Goal: Information Seeking & Learning: Check status

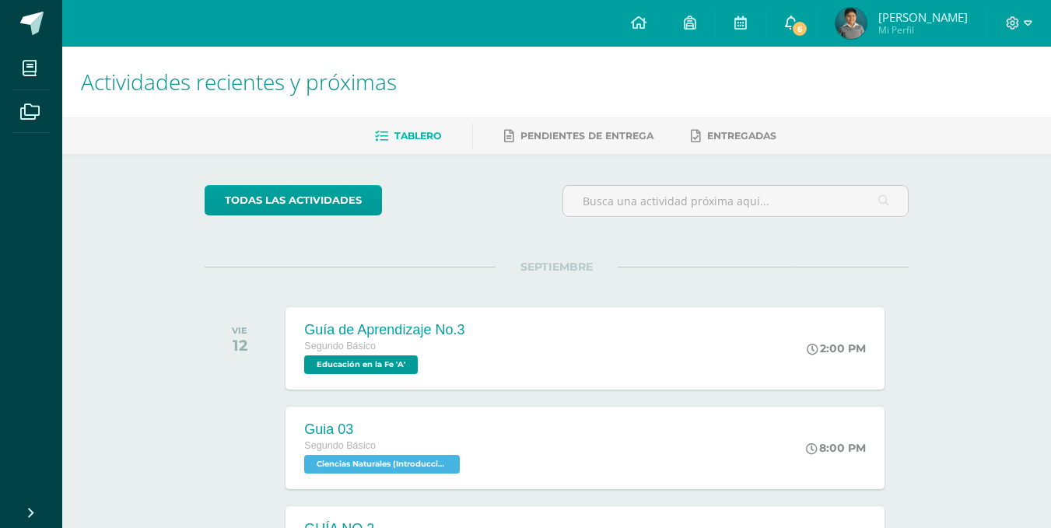
click at [808, 30] on span "6" at bounding box center [799, 28] width 17 height 17
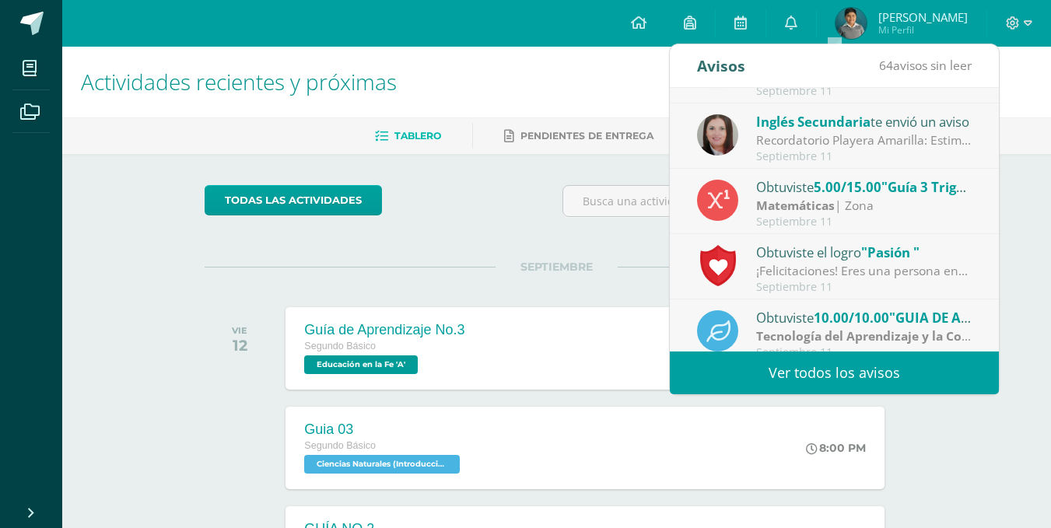
scroll to position [78, 0]
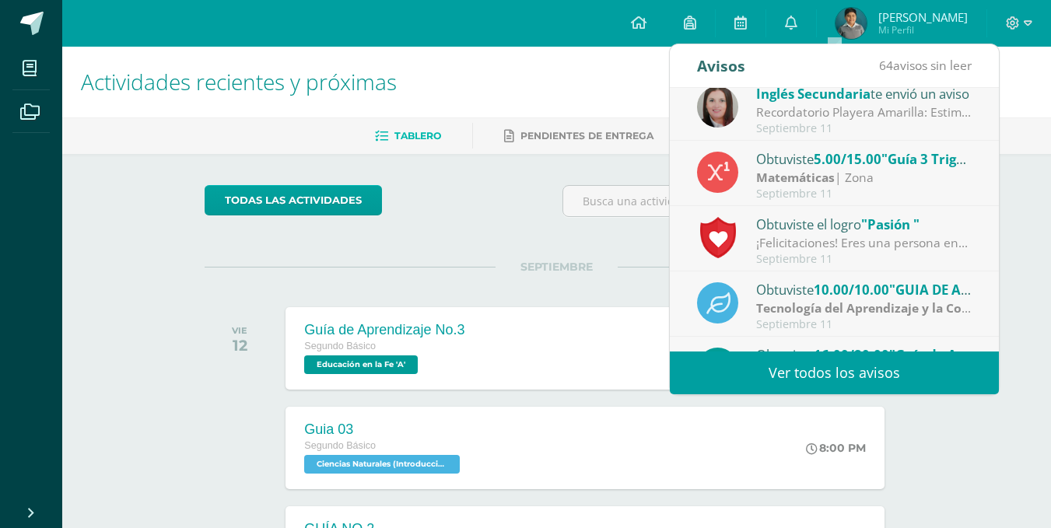
click at [798, 165] on div "Obtuviste 5.00/15.00 "Guía 3 Trigonometría" en Matemáticas" at bounding box center [864, 159] width 216 height 20
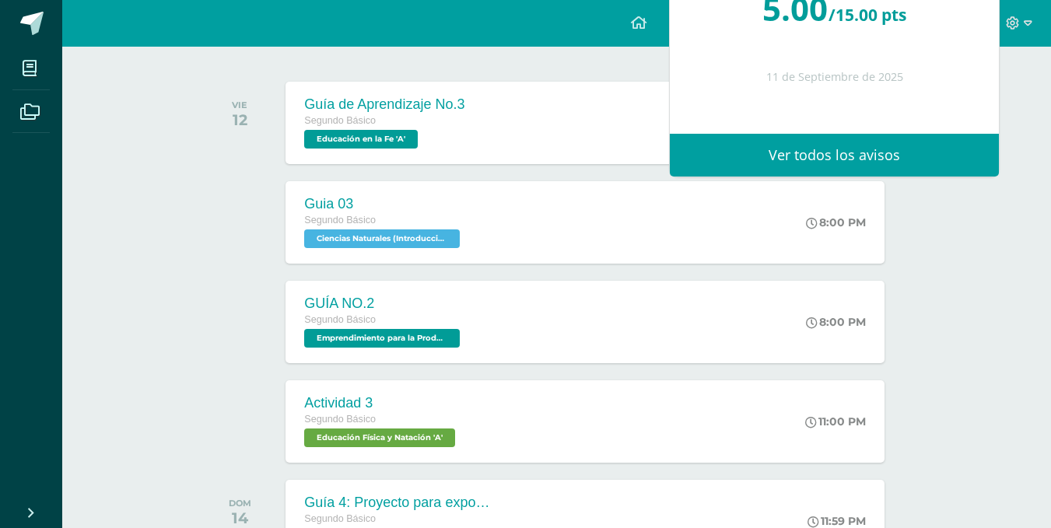
scroll to position [233, 0]
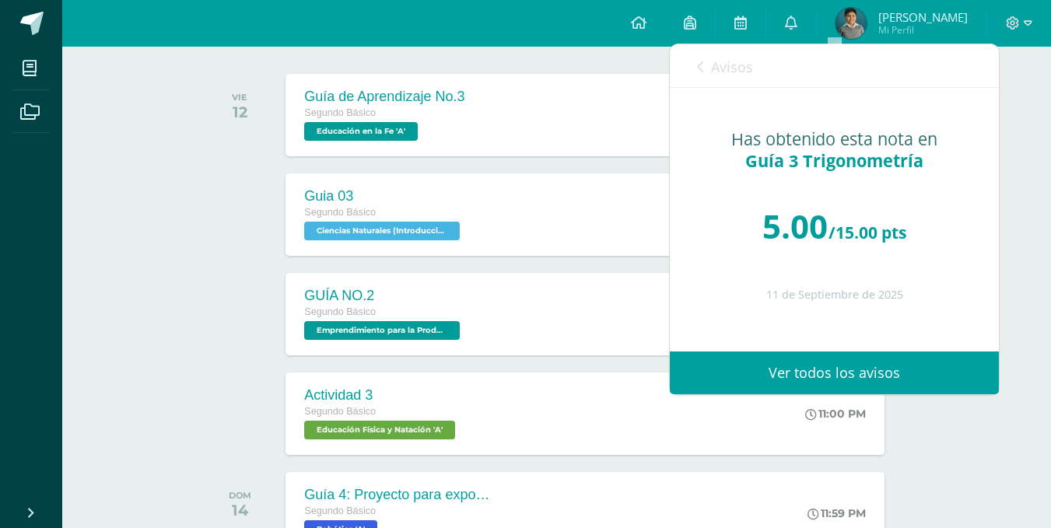
click at [724, 73] on span "Avisos" at bounding box center [732, 67] width 42 height 19
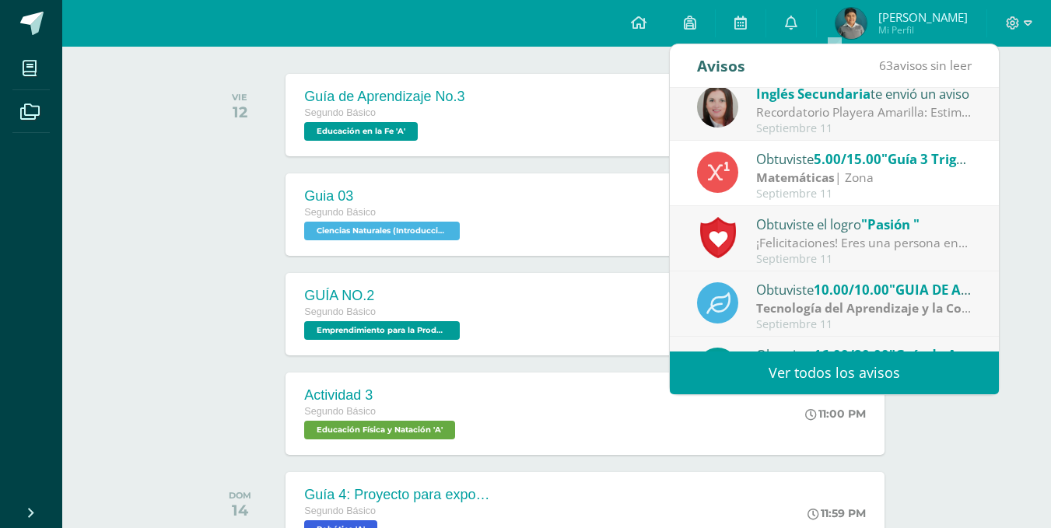
click at [767, 222] on div "Obtuviste el logro "Pasión "" at bounding box center [864, 224] width 216 height 20
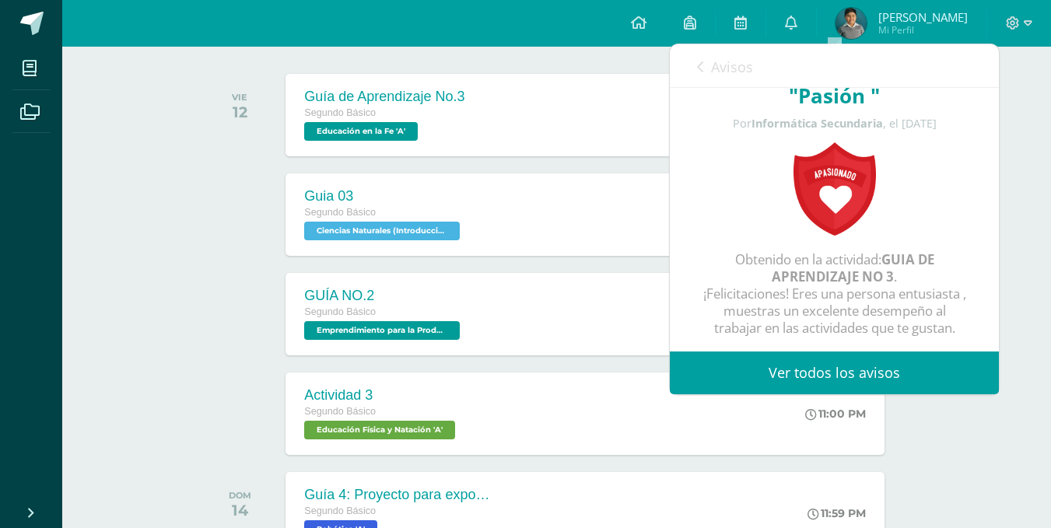
scroll to position [0, 0]
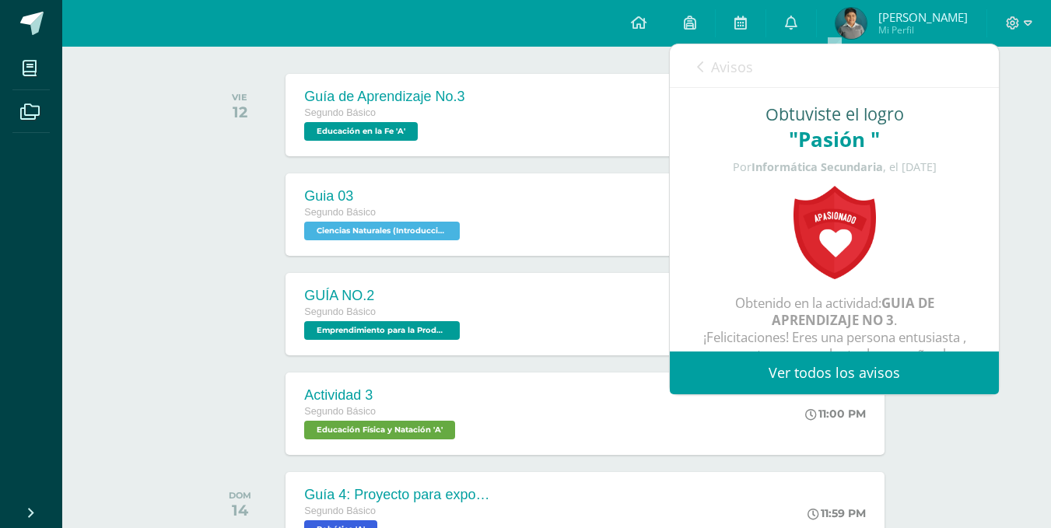
click at [712, 65] on span "Avisos" at bounding box center [732, 67] width 42 height 19
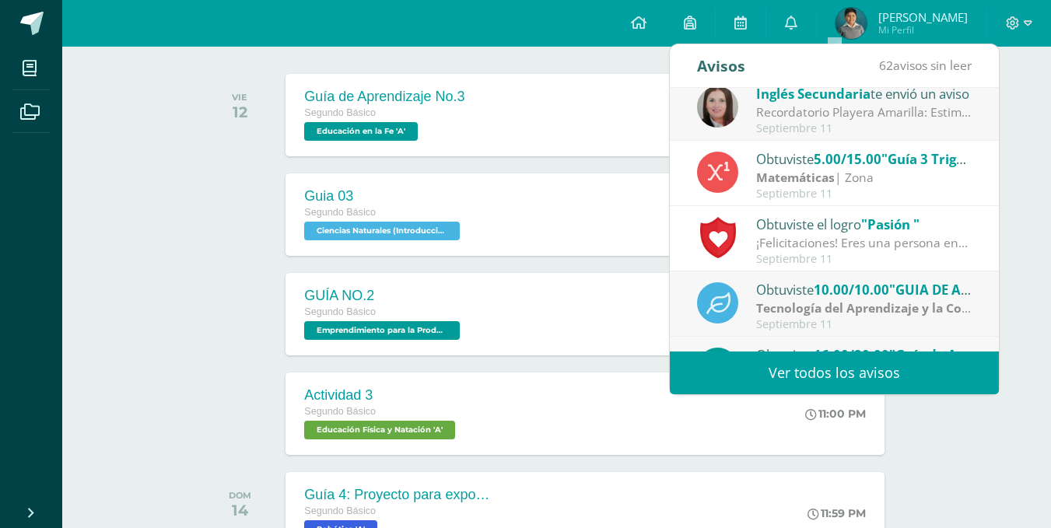
scroll to position [156, 0]
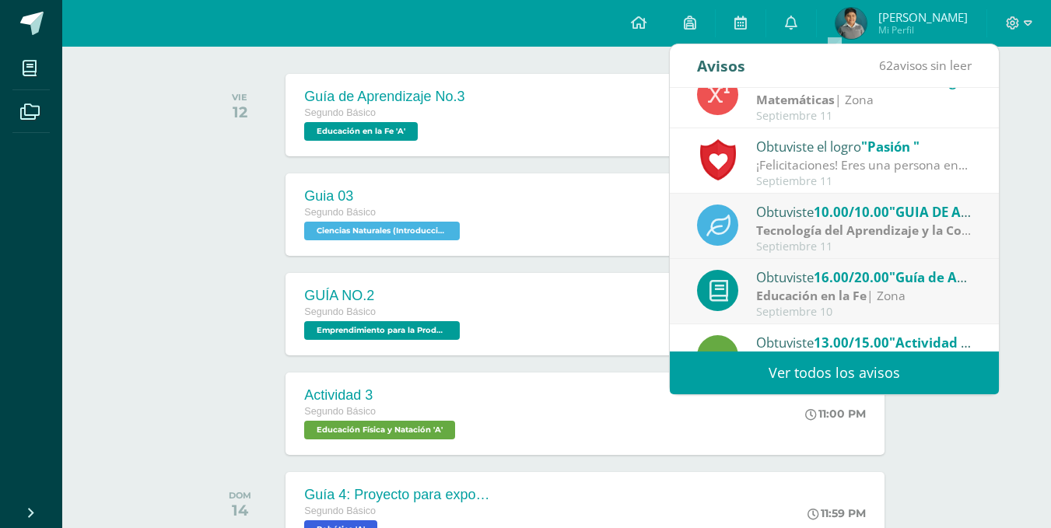
click at [806, 229] on strong "Tecnología del Aprendizaje y la Comunicación (Informática)" at bounding box center [934, 230] width 357 height 17
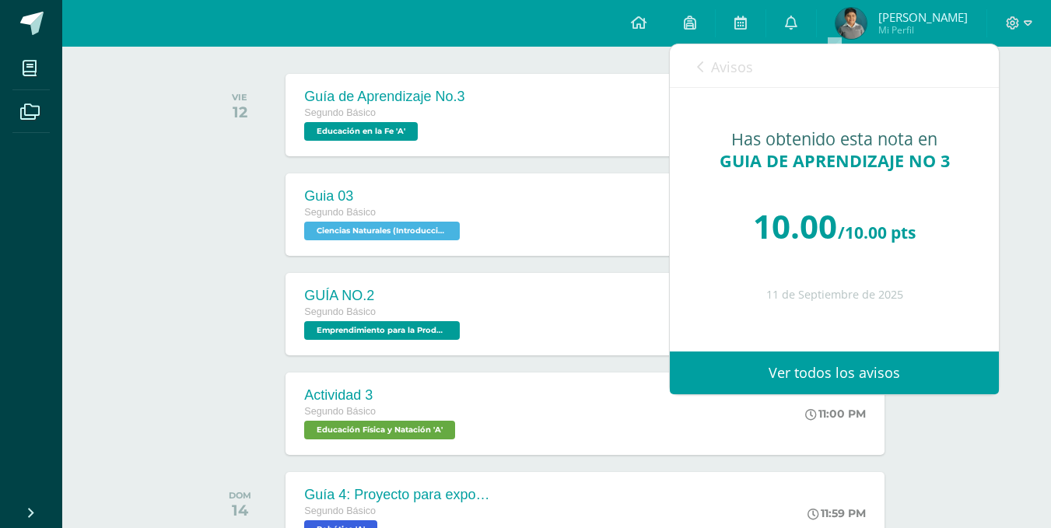
click at [744, 54] on link "Avisos" at bounding box center [725, 66] width 56 height 44
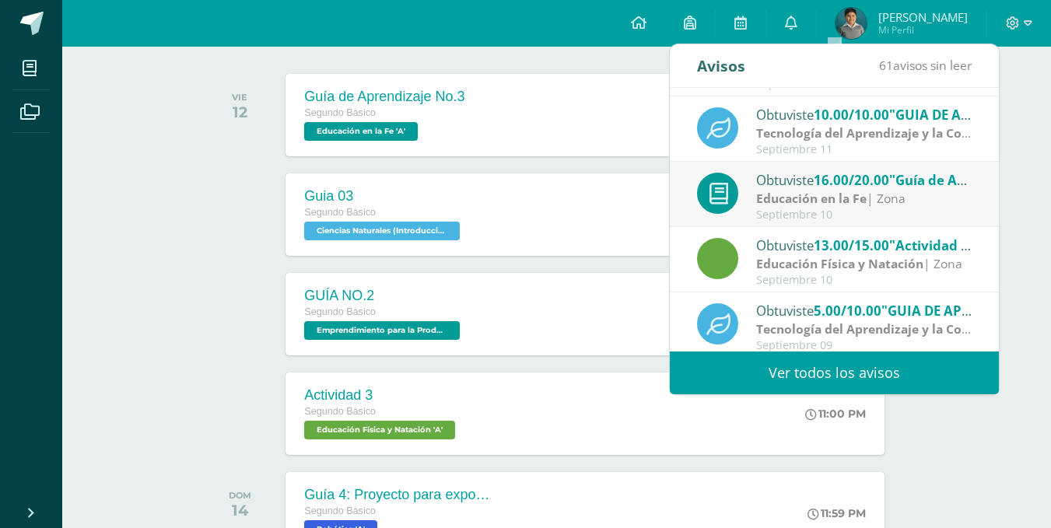
scroll to position [259, 0]
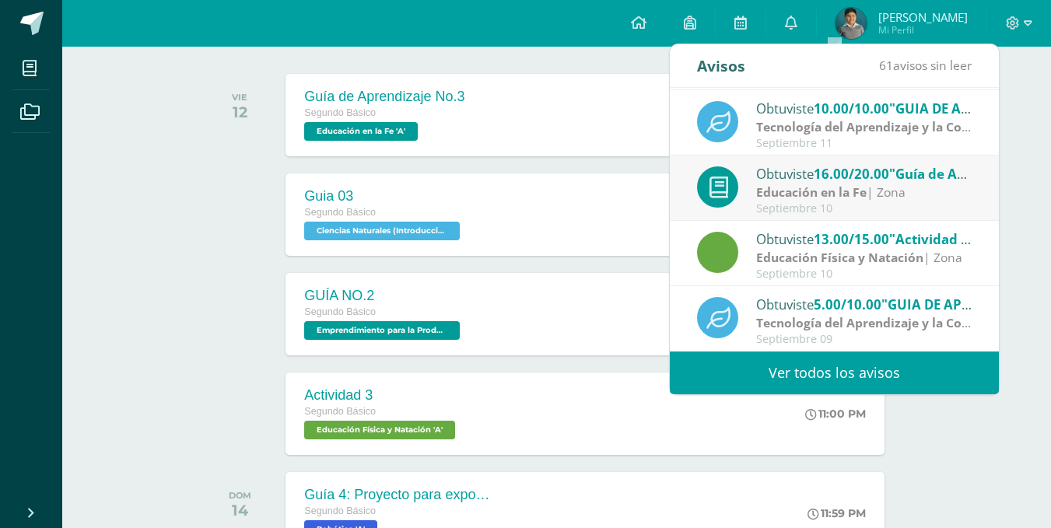
click at [820, 319] on strong "Tecnología del Aprendizaje y la Comunicación (Informática)" at bounding box center [934, 322] width 357 height 17
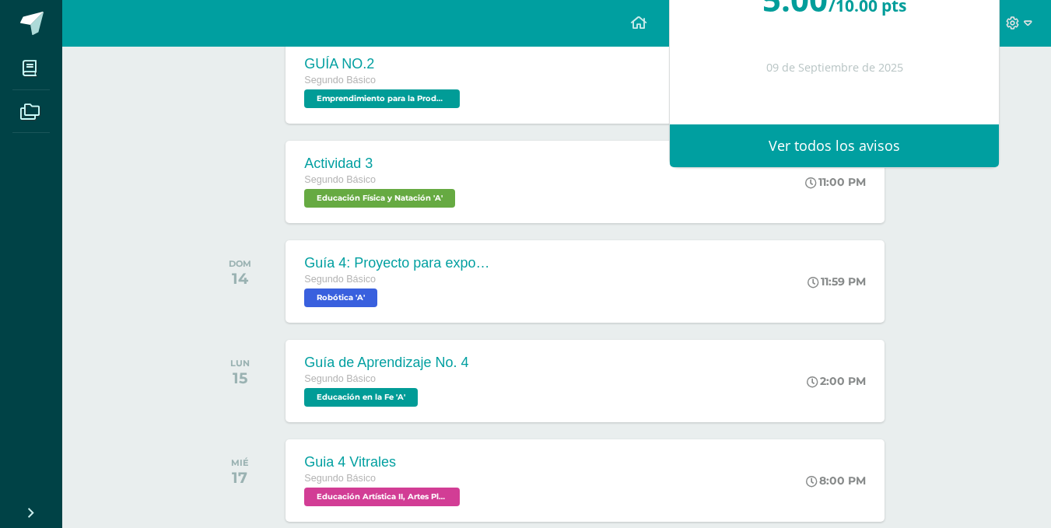
scroll to position [467, 0]
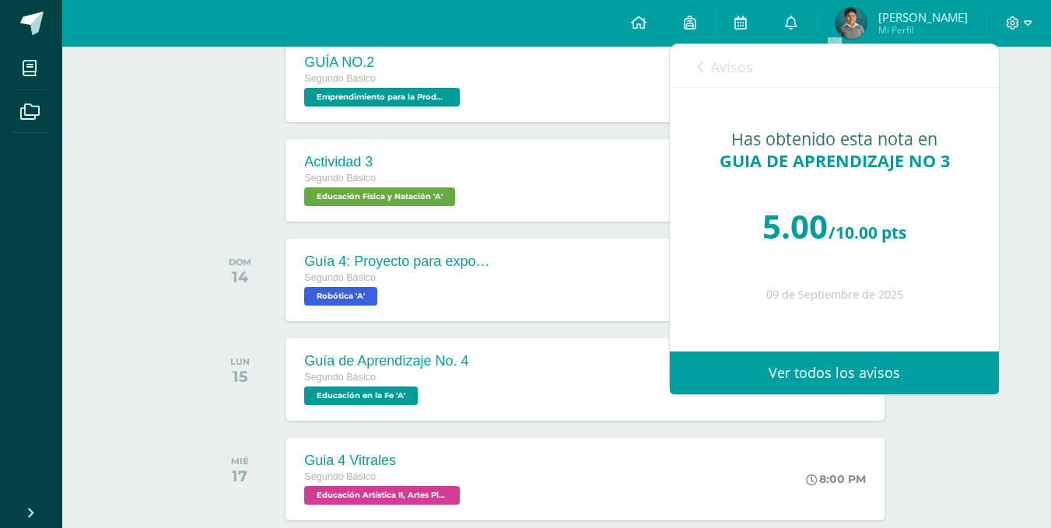
click at [710, 65] on link "Avisos" at bounding box center [725, 66] width 56 height 44
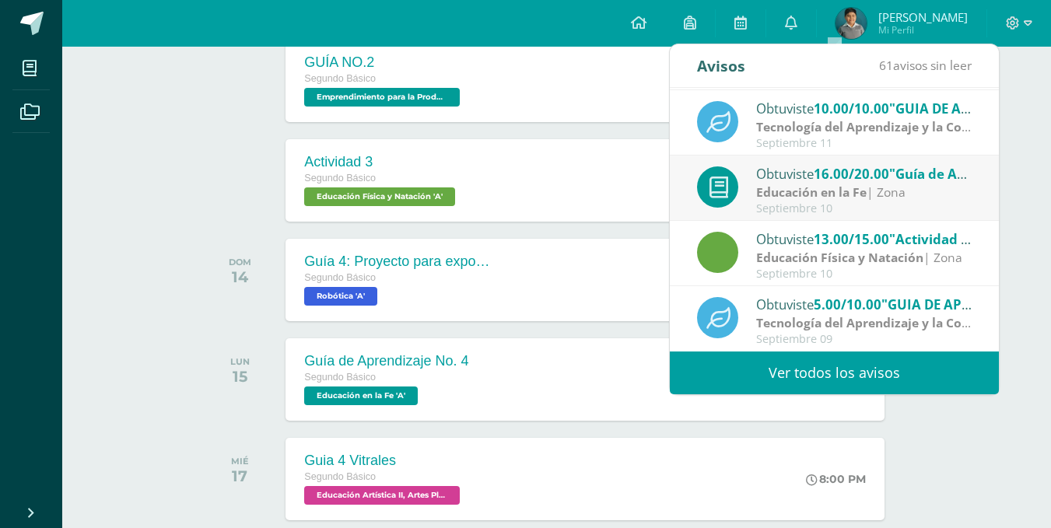
click at [739, 371] on link "Ver todos los avisos" at bounding box center [834, 373] width 329 height 43
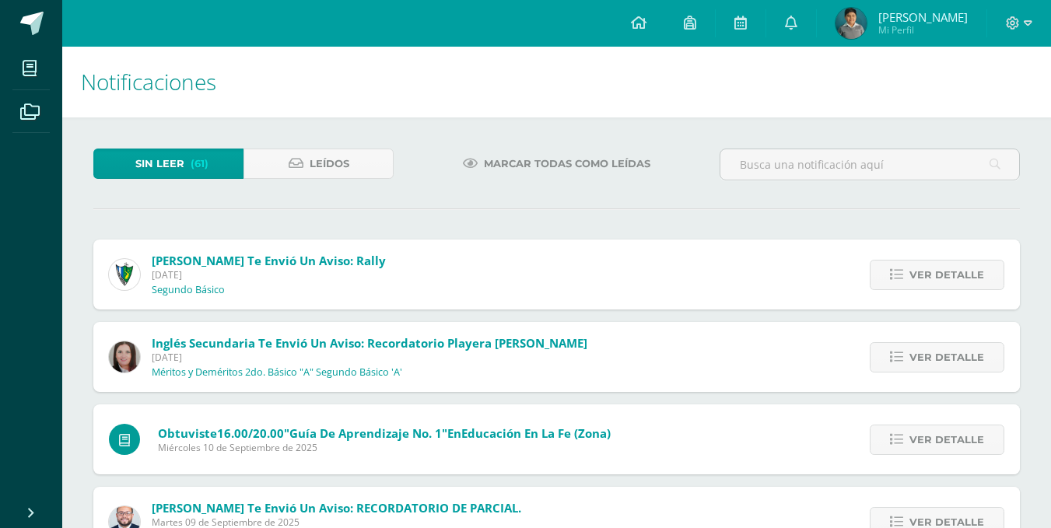
click at [535, 169] on span "Marcar todas como leídas" at bounding box center [567, 163] width 167 height 29
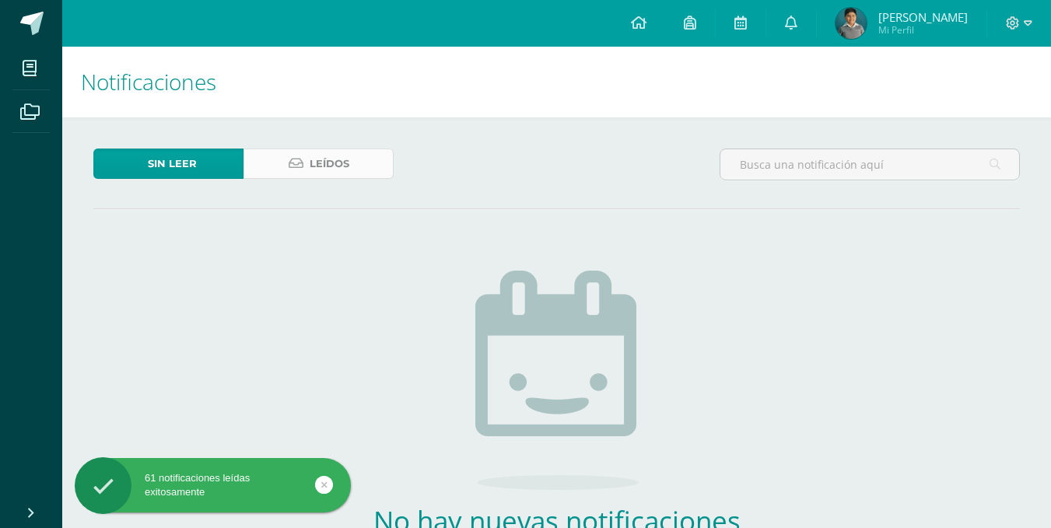
click at [328, 157] on span "Leídos" at bounding box center [330, 163] width 40 height 29
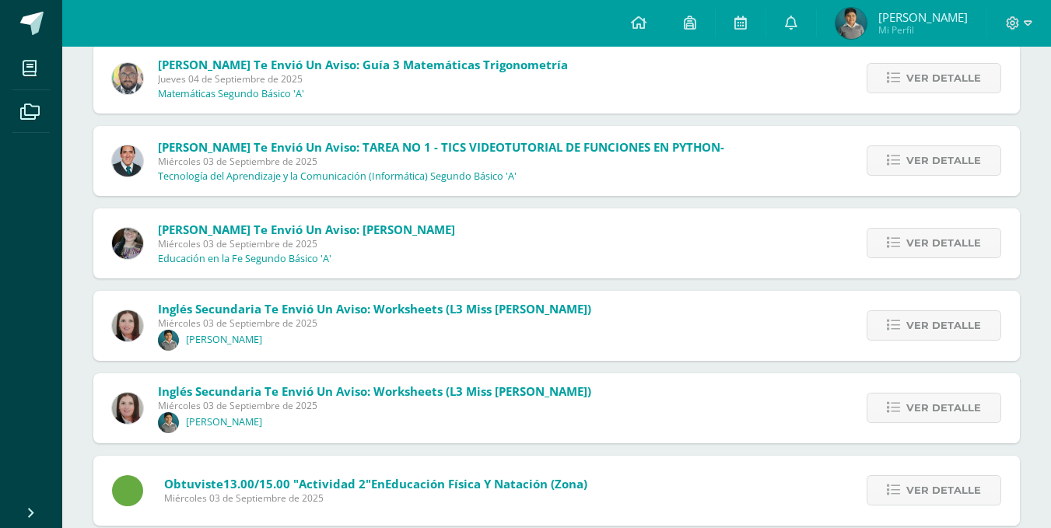
scroll to position [3835, 0]
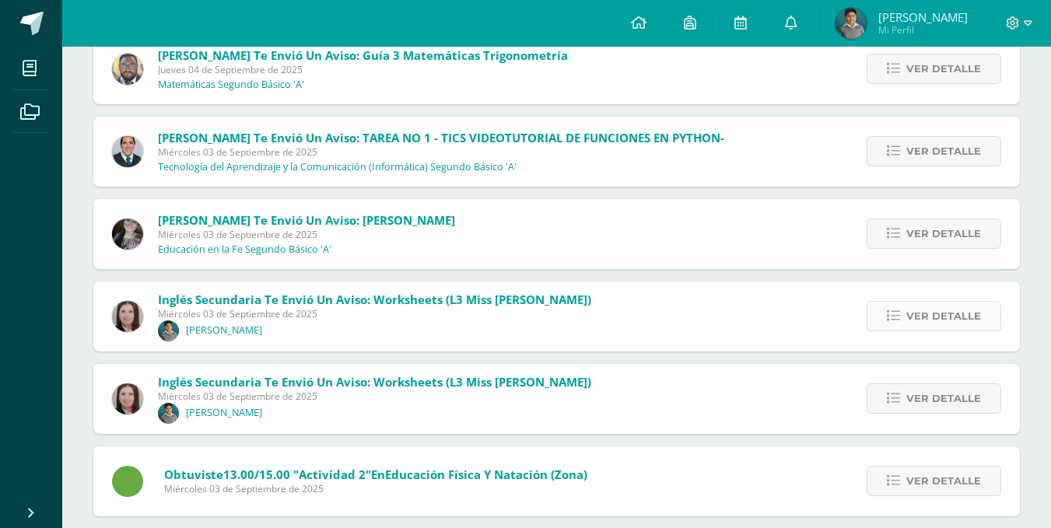
click at [910, 312] on span "Ver detalle" at bounding box center [943, 316] width 75 height 29
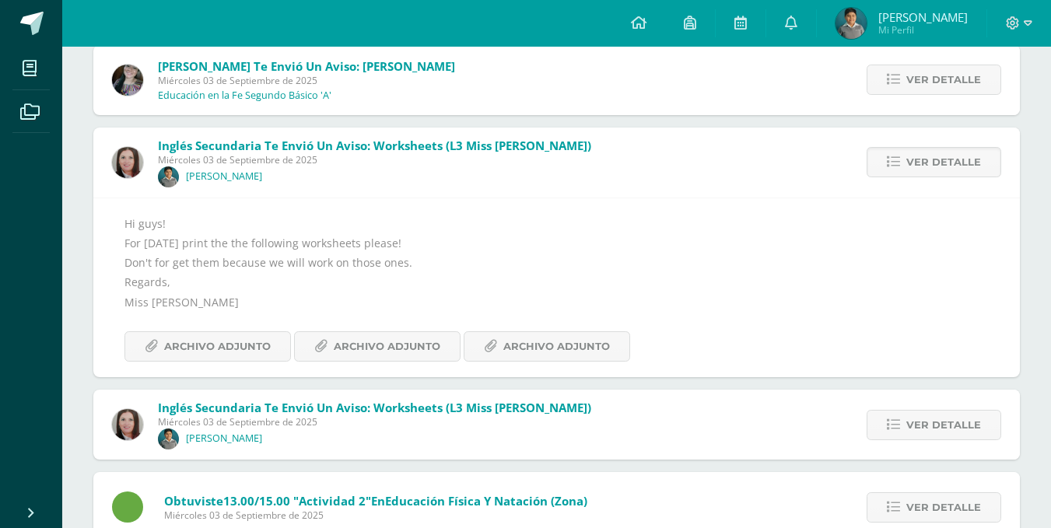
scroll to position [3991, 0]
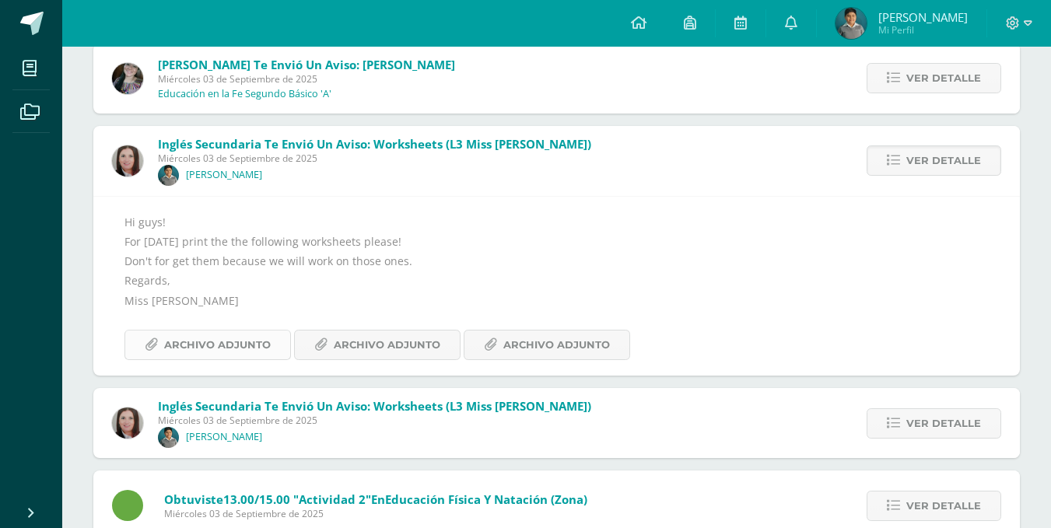
click at [240, 331] on span "Archivo Adjunto" at bounding box center [217, 345] width 107 height 29
drag, startPoint x: 370, startPoint y: 321, endPoint x: 366, endPoint y: 328, distance: 8.7
click at [370, 321] on div "Hi guys! For [DATE] print the the following worksheets please! Don't for get th…" at bounding box center [556, 286] width 864 height 148
click at [359, 341] on span "Archivo Adjunto" at bounding box center [387, 345] width 107 height 29
click at [505, 349] on span "Archivo Adjunto" at bounding box center [556, 345] width 107 height 29
